Goal: Task Accomplishment & Management: Use online tool/utility

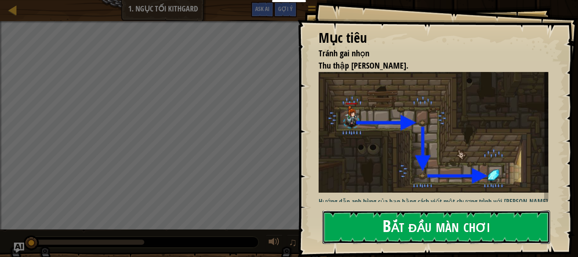
click at [392, 219] on button "Bắt đầu màn chơi" at bounding box center [435, 226] width 227 height 33
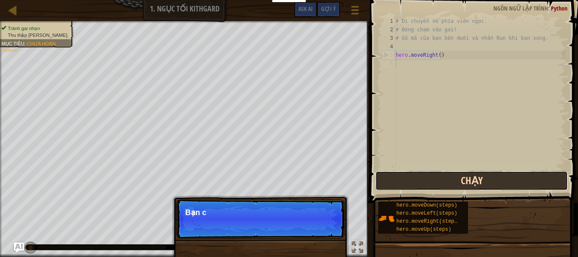
click at [476, 173] on button "Chạy" at bounding box center [471, 180] width 192 height 19
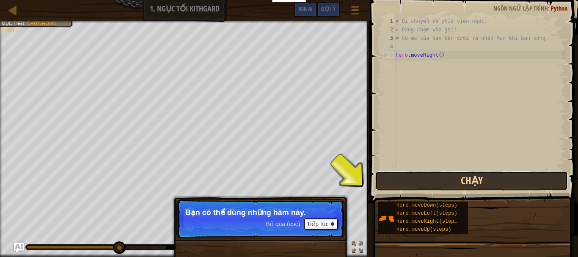
click at [466, 179] on button "Chạy" at bounding box center [471, 180] width 192 height 19
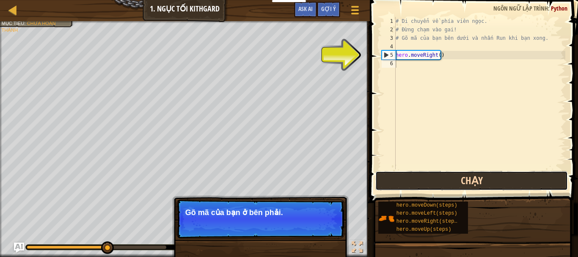
click at [466, 179] on button "Chạy" at bounding box center [471, 180] width 192 height 19
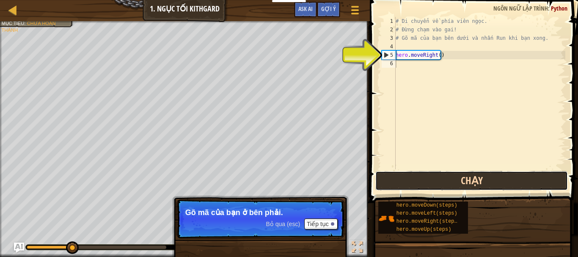
click at [466, 179] on button "Chạy" at bounding box center [471, 180] width 192 height 19
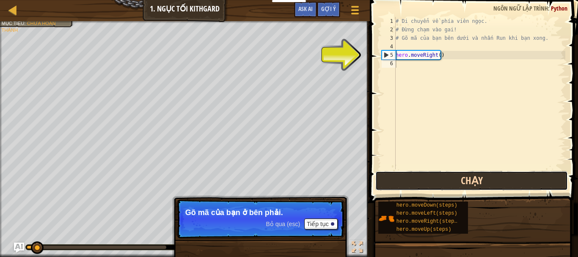
click at [466, 179] on button "Chạy" at bounding box center [471, 180] width 192 height 19
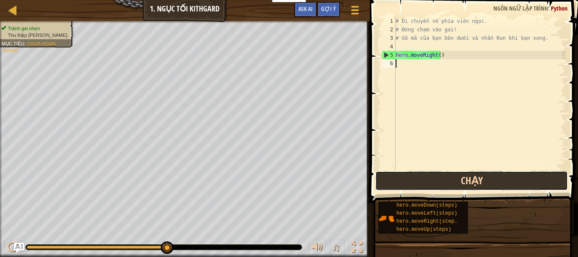
click at [510, 179] on button "Chạy" at bounding box center [471, 180] width 192 height 19
